Goal: Transaction & Acquisition: Purchase product/service

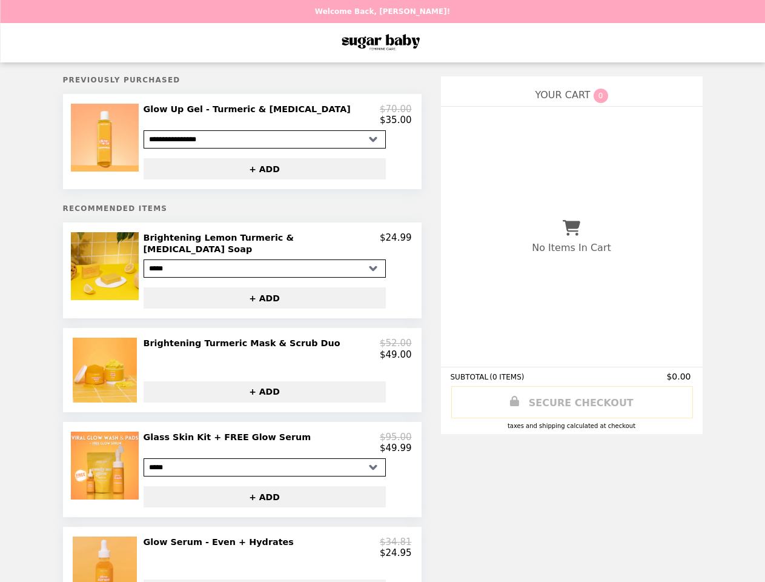
click at [114, 144] on img at bounding box center [106, 138] width 71 height 68
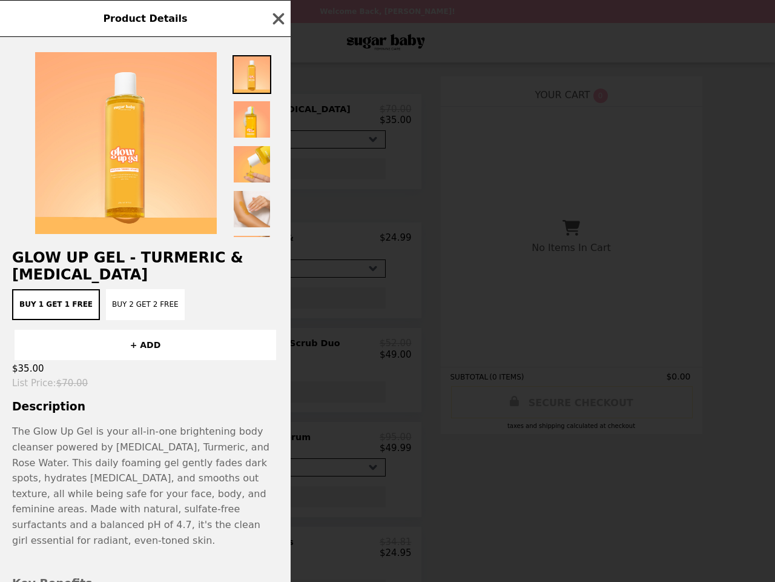
click at [272, 172] on div "Product Details Glow Up Gel - Turmeric & [MEDICAL_DATA] Buy 1 Get 1 Free Buy 2 …" at bounding box center [387, 291] width 775 height 582
click at [114, 270] on h2 "Glow Up Gel - Turmeric & [MEDICAL_DATA]" at bounding box center [145, 266] width 291 height 34
click at [277, 243] on div "Product Details Glow Up Gel - Turmeric & [MEDICAL_DATA] Buy 1 Get 1 Free Buy 2 …" at bounding box center [387, 291] width 775 height 582
click at [272, 292] on div "Glow Up Gel - Turmeric & [MEDICAL_DATA] Buy 1 Get 1 Free Buy 2 Get 2 Free + ADD…" at bounding box center [145, 309] width 291 height 545
click at [114, 366] on div "$35.00" at bounding box center [145, 368] width 291 height 17
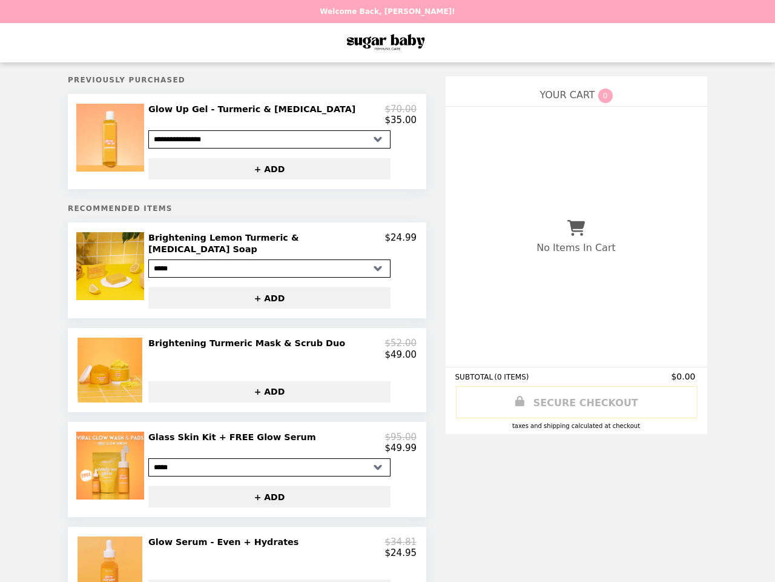
click at [277, 349] on div "$49.00" at bounding box center [282, 354] width 268 height 11
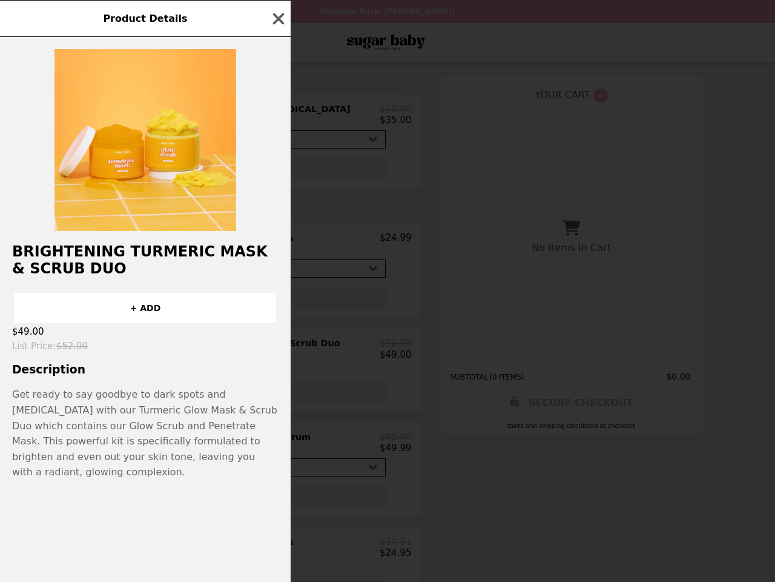
click at [272, 389] on div "Product Details Brightening Turmeric Mask & Scrub Duo + ADD $49.00 List Price :…" at bounding box center [387, 291] width 775 height 582
click at [114, 468] on span "Get ready to say goodbye to dark spots and [MEDICAL_DATA] with our Turmeric Glo…" at bounding box center [144, 432] width 265 height 89
